Goal: Information Seeking & Learning: Learn about a topic

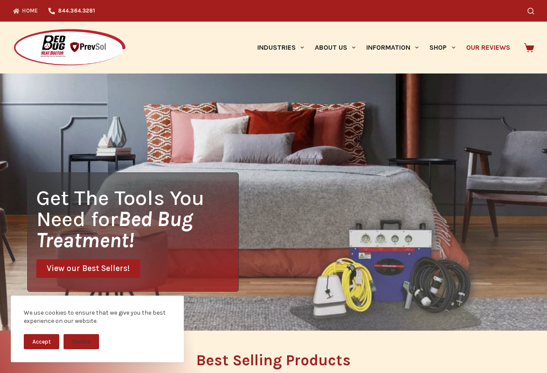
click at [494, 48] on link "Our Reviews" at bounding box center [488, 48] width 55 height 52
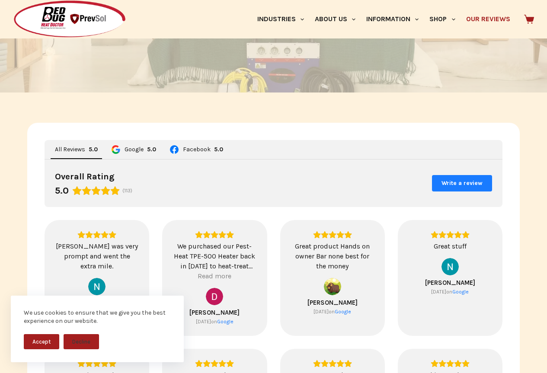
scroll to position [216, 0]
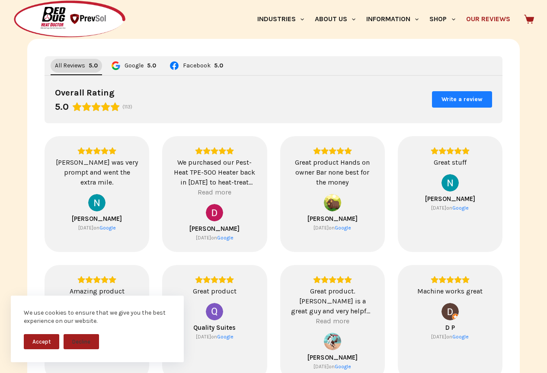
click at [73, 67] on span "All Reviews" at bounding box center [70, 66] width 30 height 6
click at [212, 189] on div "Read more" at bounding box center [215, 192] width 34 height 10
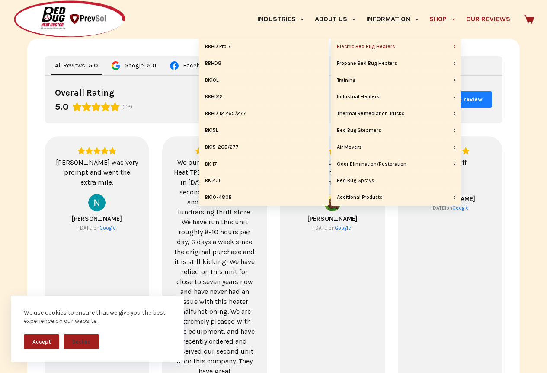
click at [388, 49] on link "Electric Bed Bug Heaters" at bounding box center [396, 46] width 130 height 16
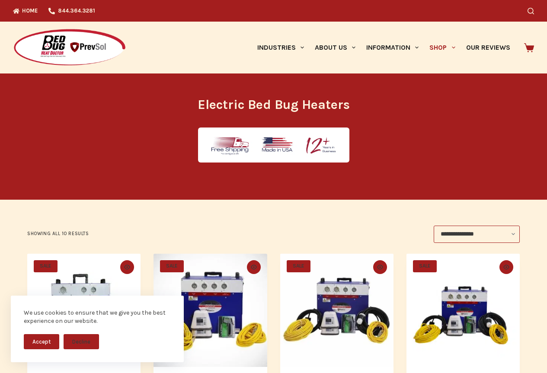
click at [42, 342] on button "Accept" at bounding box center [41, 341] width 35 height 15
